Goal: Register for event/course

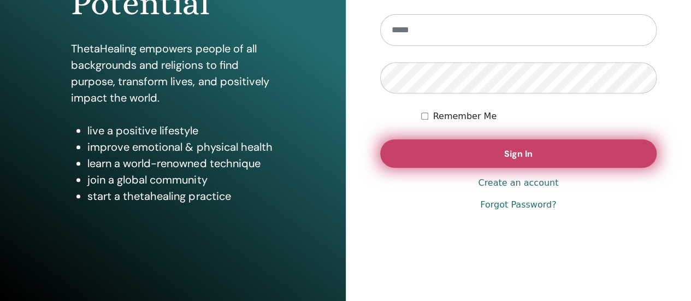
scroll to position [218, 0]
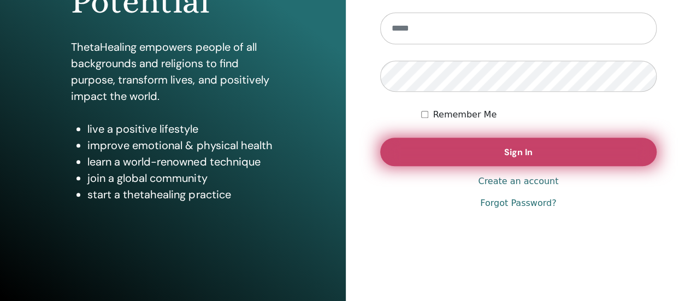
type input "**********"
click at [486, 162] on button "Sign In" at bounding box center [518, 152] width 277 height 28
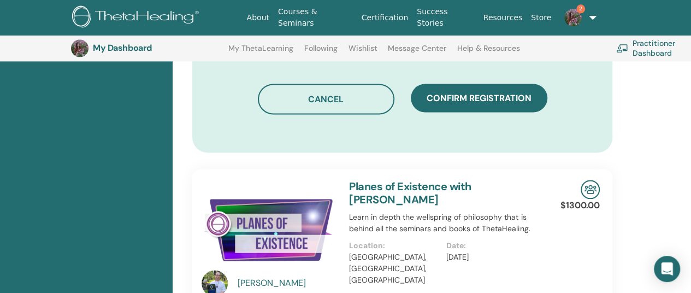
scroll to position [681, 0]
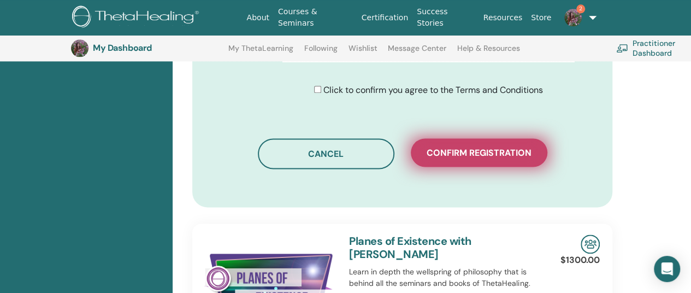
click at [443, 160] on button "Confirm registration" at bounding box center [479, 152] width 136 height 28
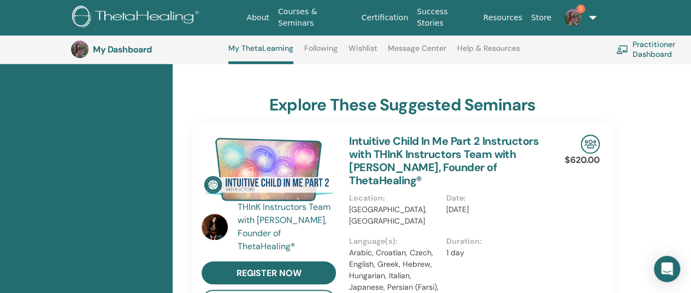
scroll to position [520, 0]
